Goal: Task Accomplishment & Management: Use online tool/utility

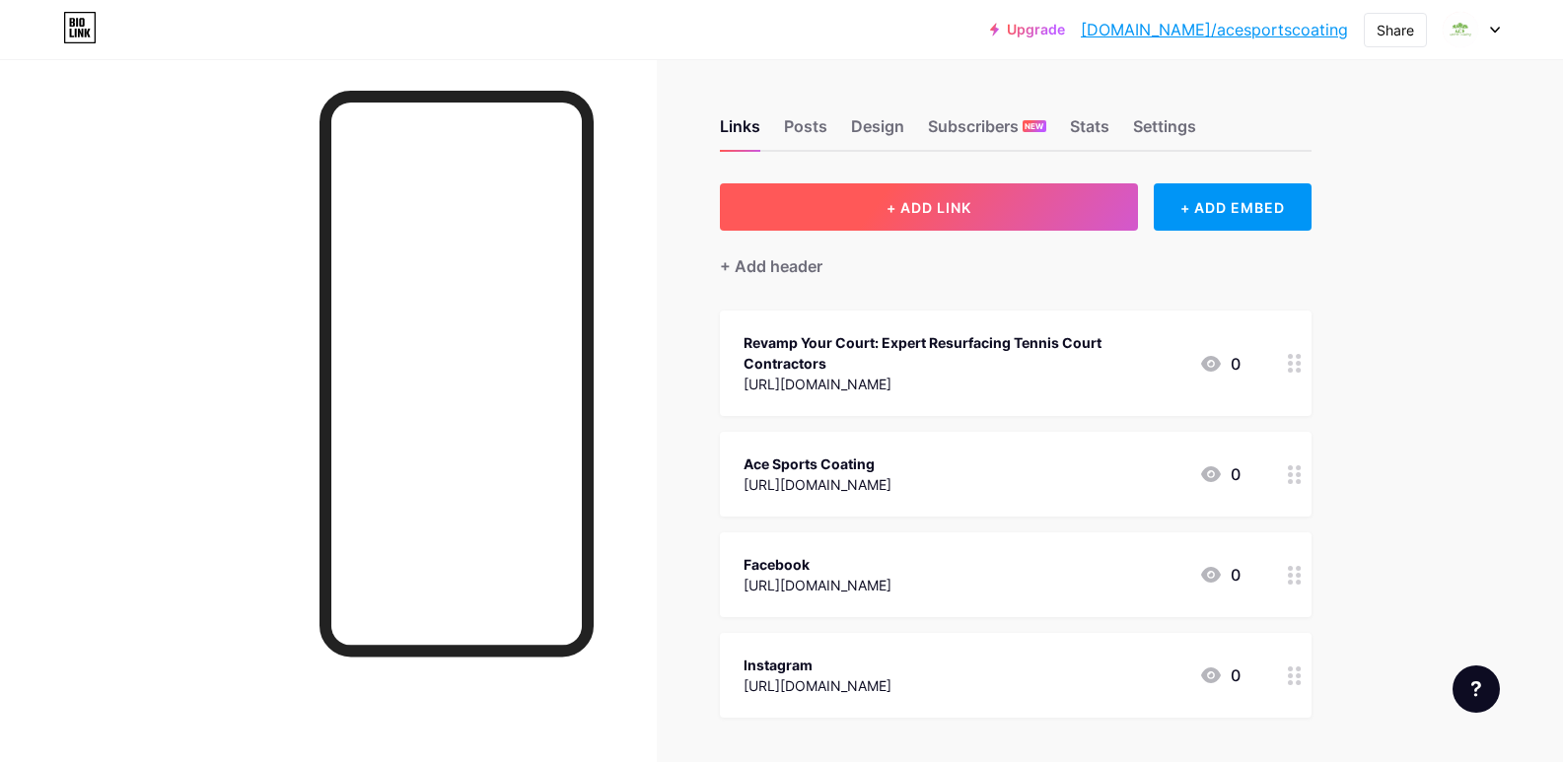
click at [944, 208] on span "+ ADD LINK" at bounding box center [929, 207] width 85 height 17
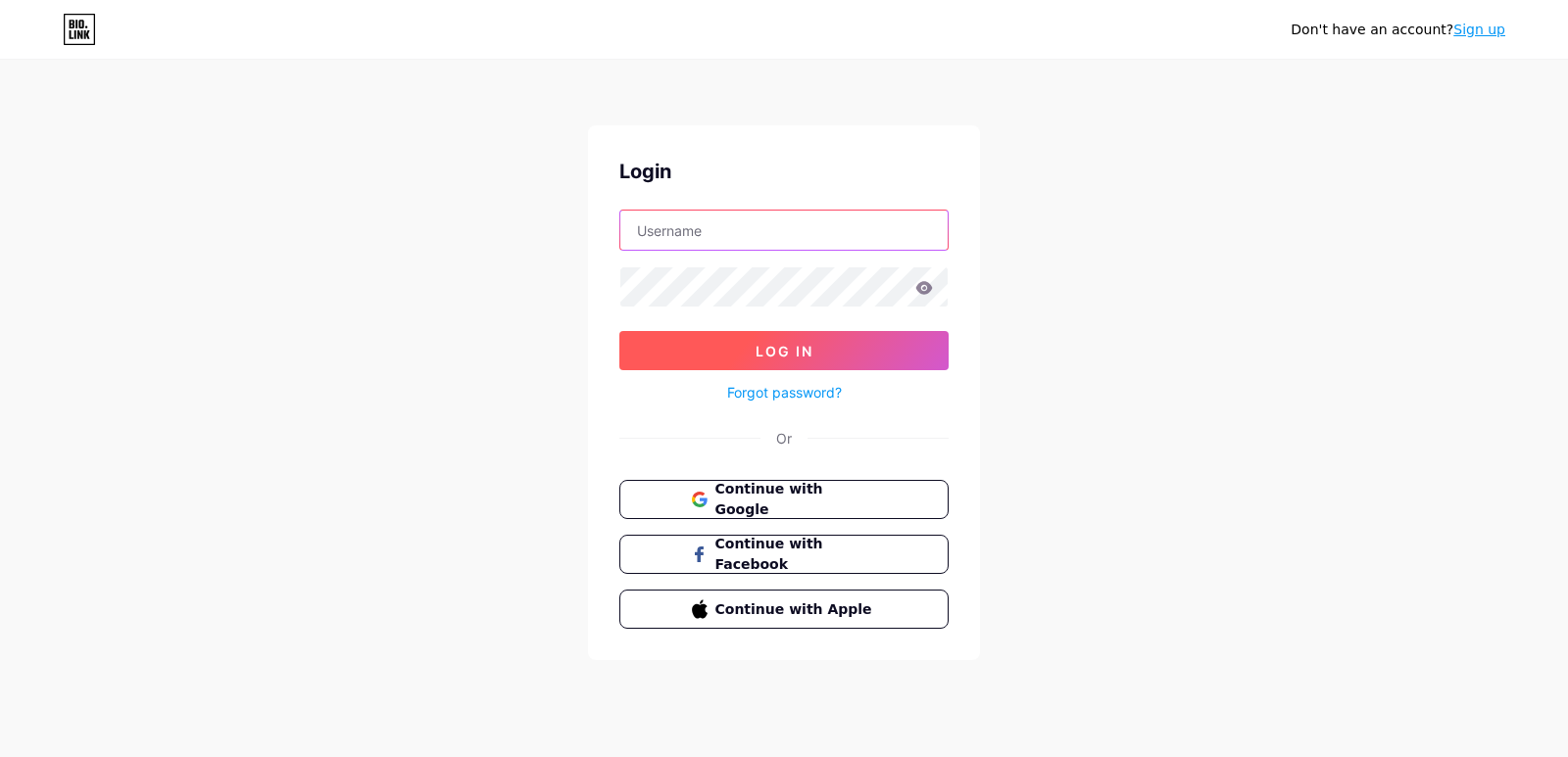
type input "acesportscoating01@gmail.com"
click at [775, 352] on span "Log In" at bounding box center [784, 351] width 58 height 17
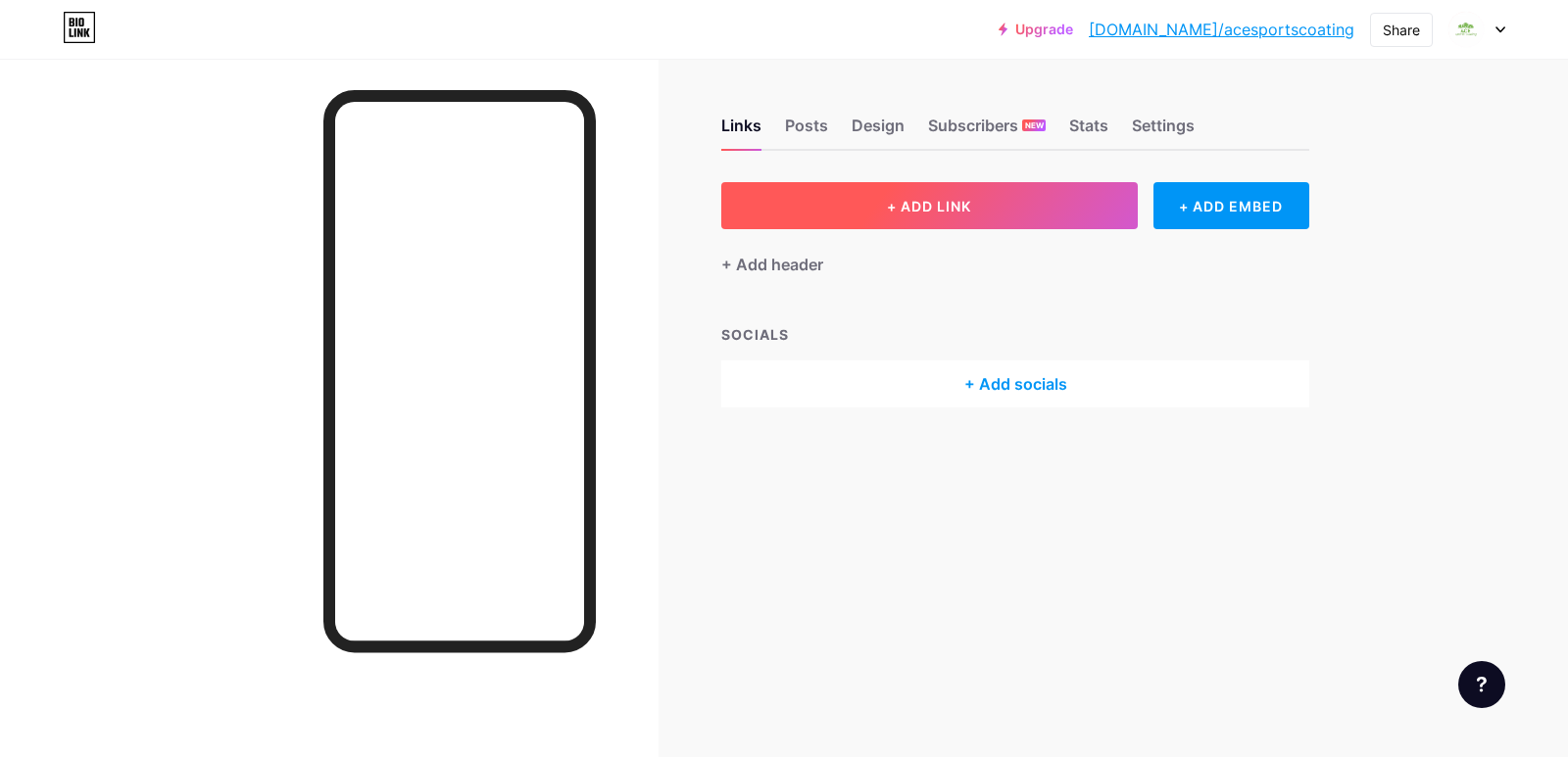
click at [913, 204] on span "+ ADD LINK" at bounding box center [929, 206] width 84 height 17
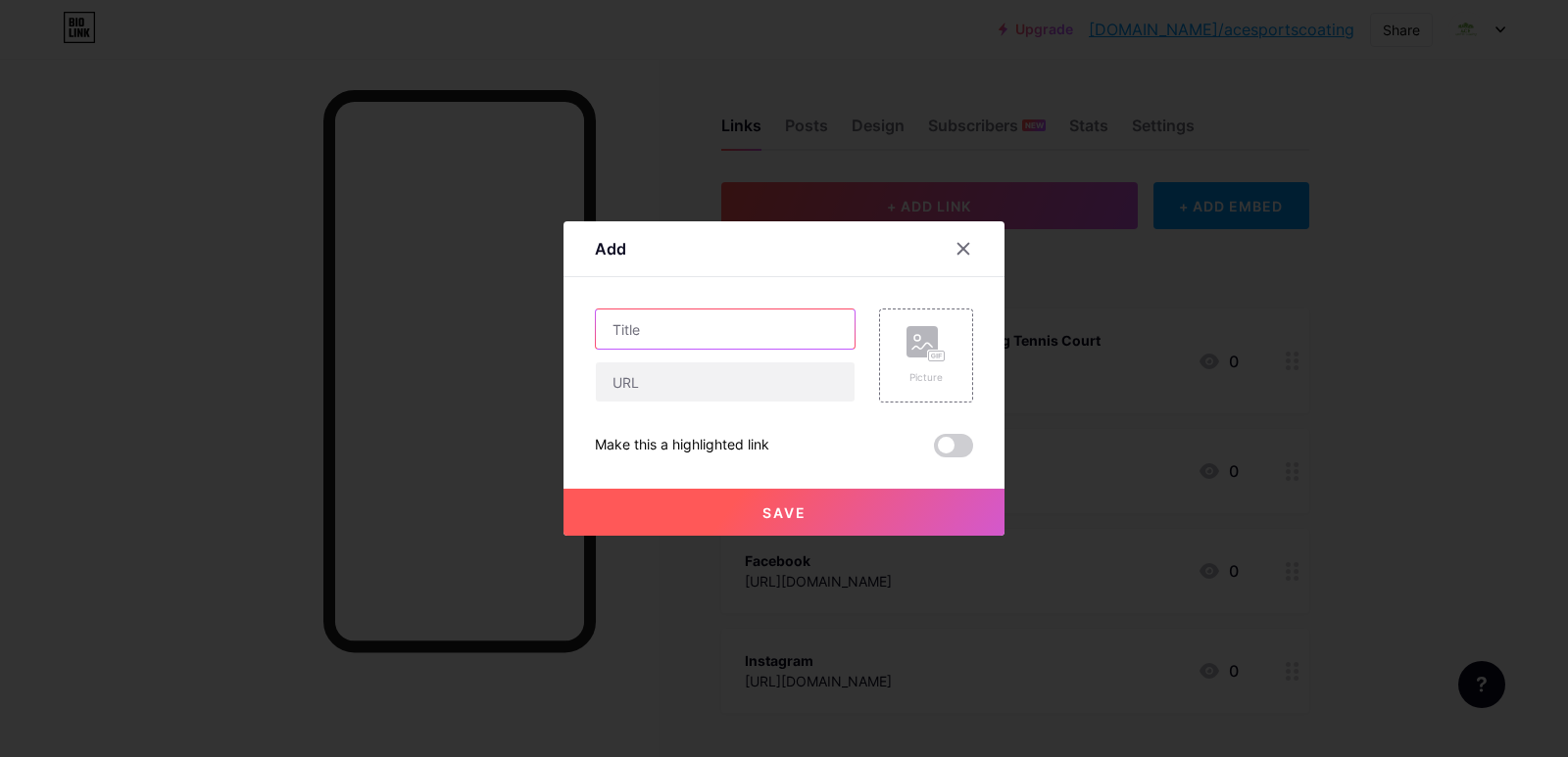
click at [673, 321] on input "text" at bounding box center [725, 329] width 258 height 39
paste input "Expert Acrylic Tennis Court Construction & Resurfacing Services in Los Angeles"
type input "Expert Acrylic Tennis Court Construction & Resurfacing Services in Los Angeles"
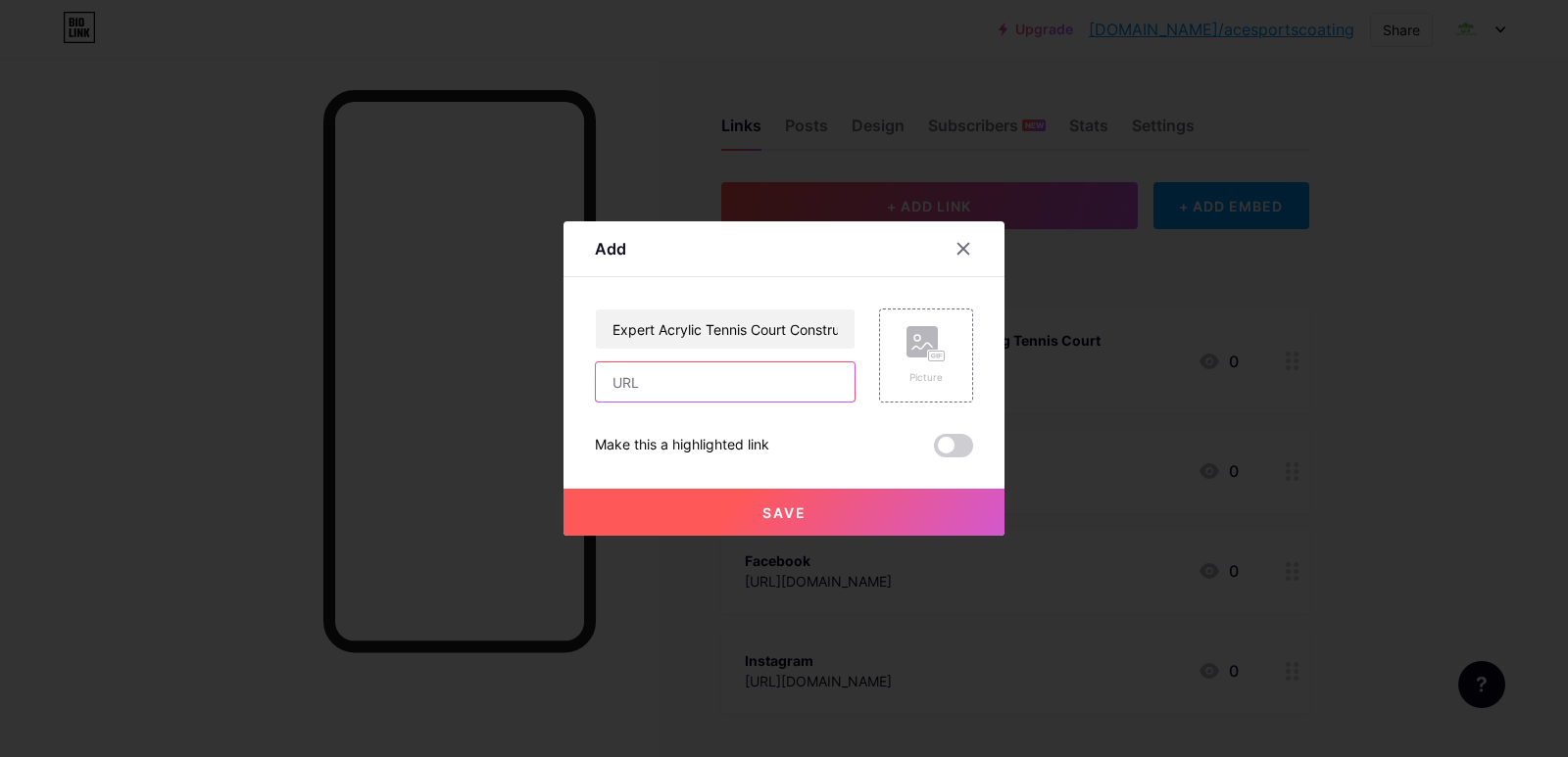
click at [679, 374] on input "text" at bounding box center [725, 381] width 258 height 39
paste input "https://www.atoallinks.com/2025/expert-acrylic-tennis-court-construction-resurf…"
type input "https://www.atoallinks.com/2025/expert-acrylic-tennis-court-construction-resurf…"
click at [938, 448] on span at bounding box center [953, 446] width 39 height 24
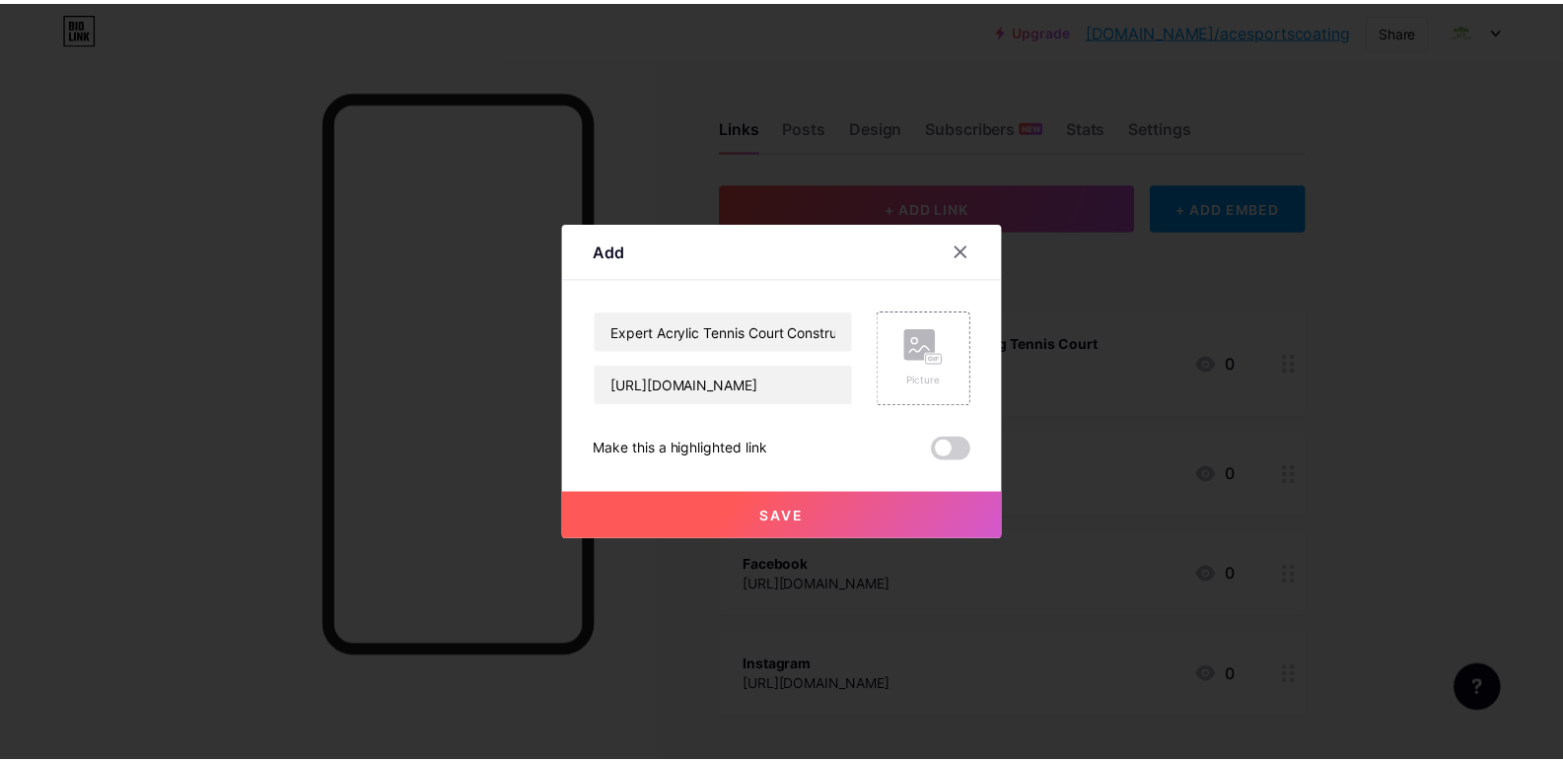
scroll to position [0, 0]
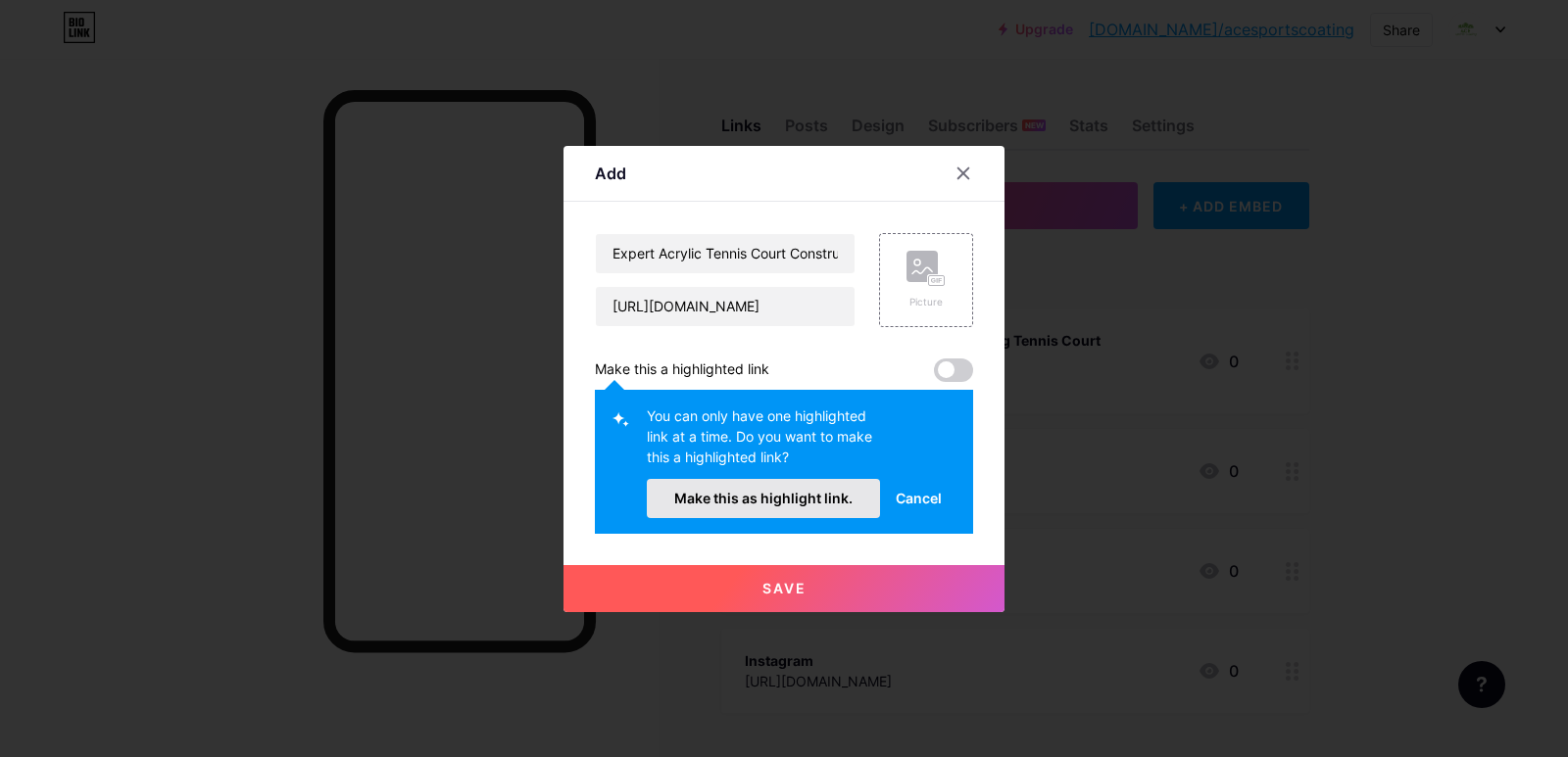
click at [800, 493] on span "Make this as highlight link." at bounding box center [763, 498] width 178 height 17
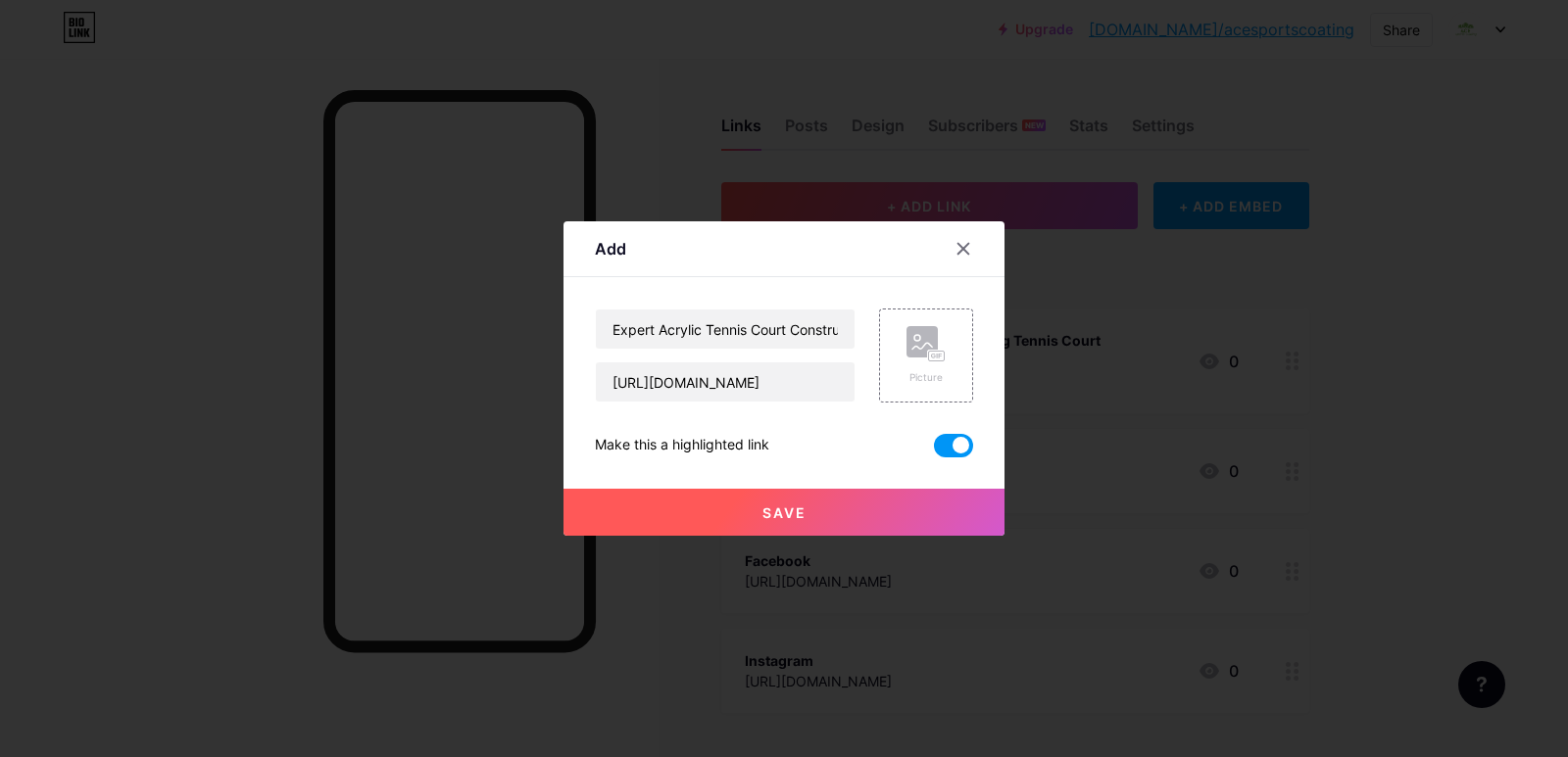
click at [794, 516] on span "Save" at bounding box center [784, 513] width 44 height 17
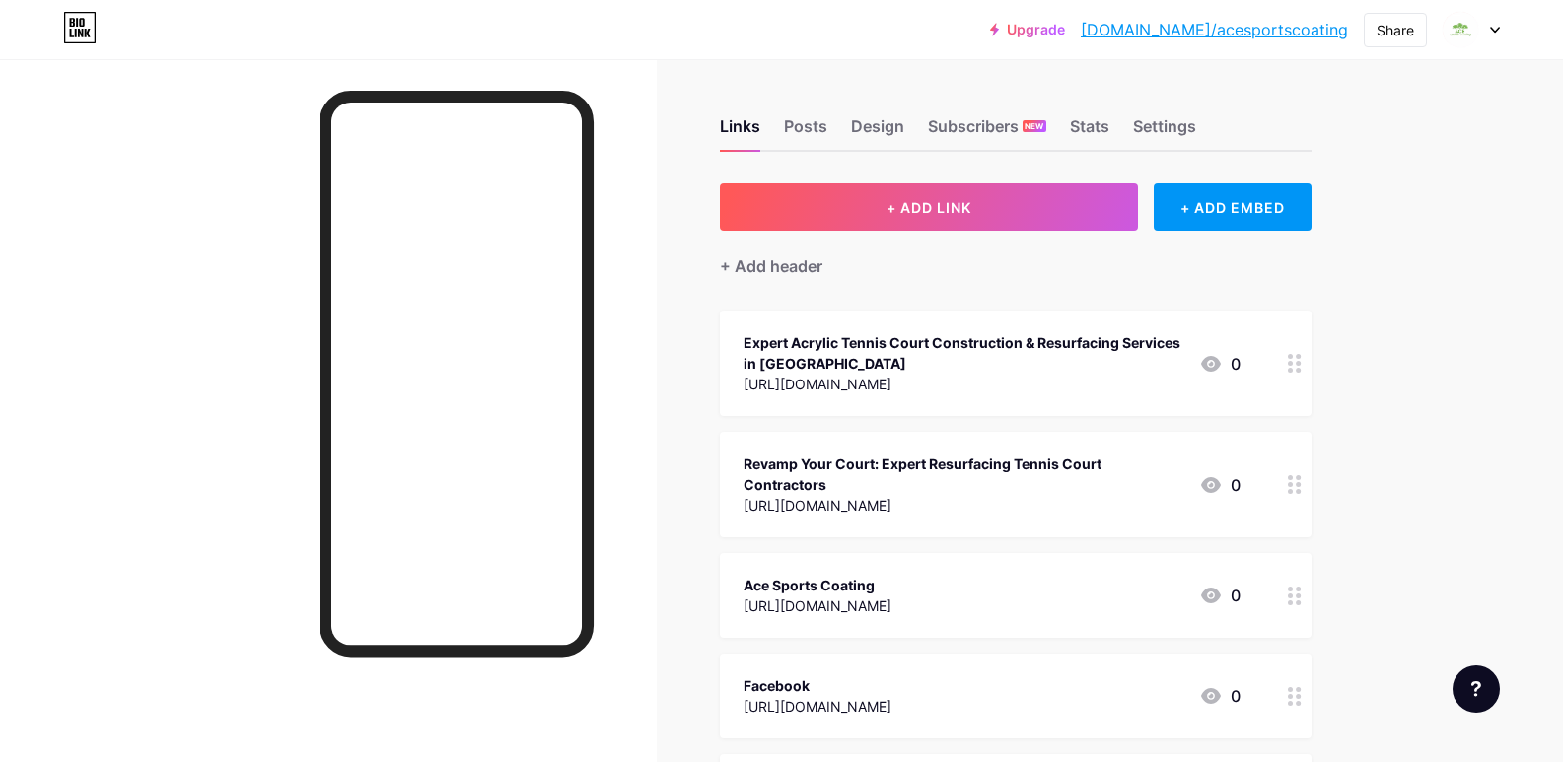
click at [1268, 35] on link "[DOMAIN_NAME]/acesportscoating" at bounding box center [1214, 30] width 267 height 24
